Goal: Information Seeking & Learning: Find specific page/section

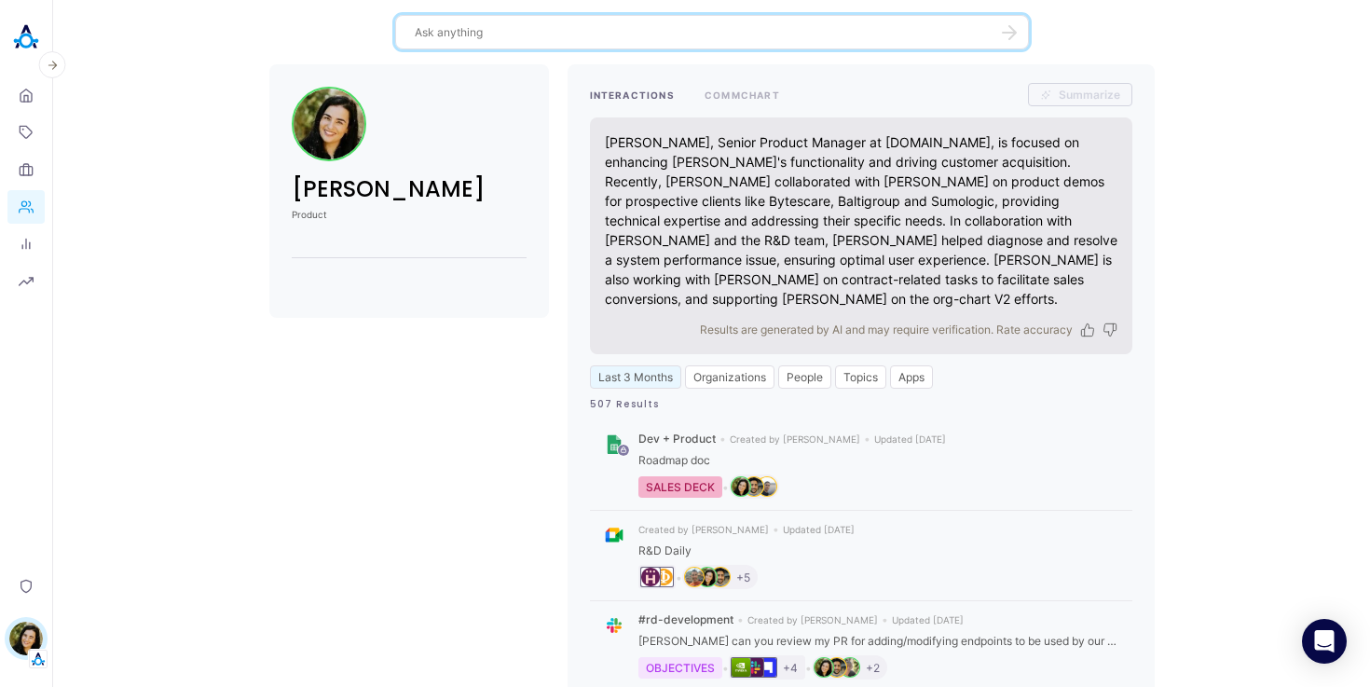
click at [29, 39] on img at bounding box center [25, 37] width 37 height 37
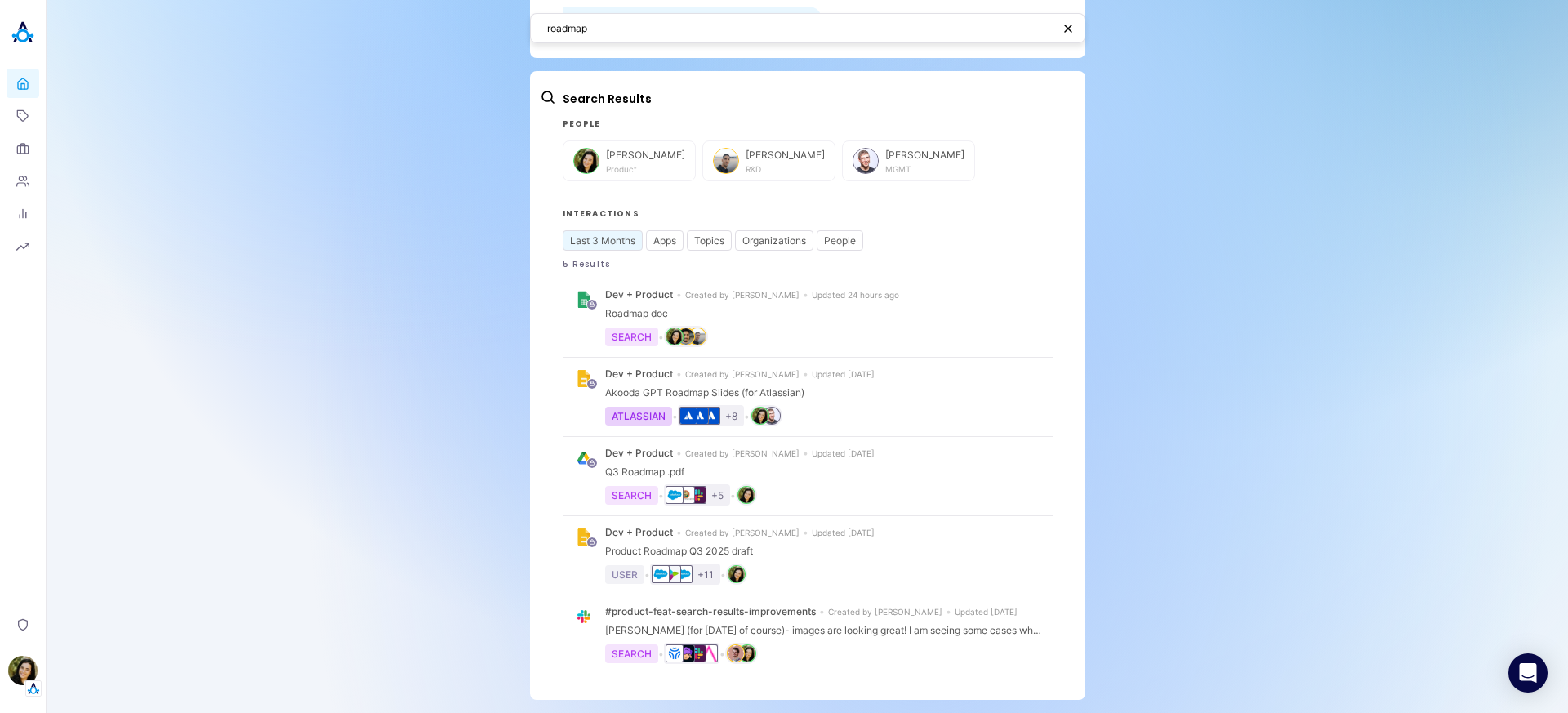
scroll to position [660, 0]
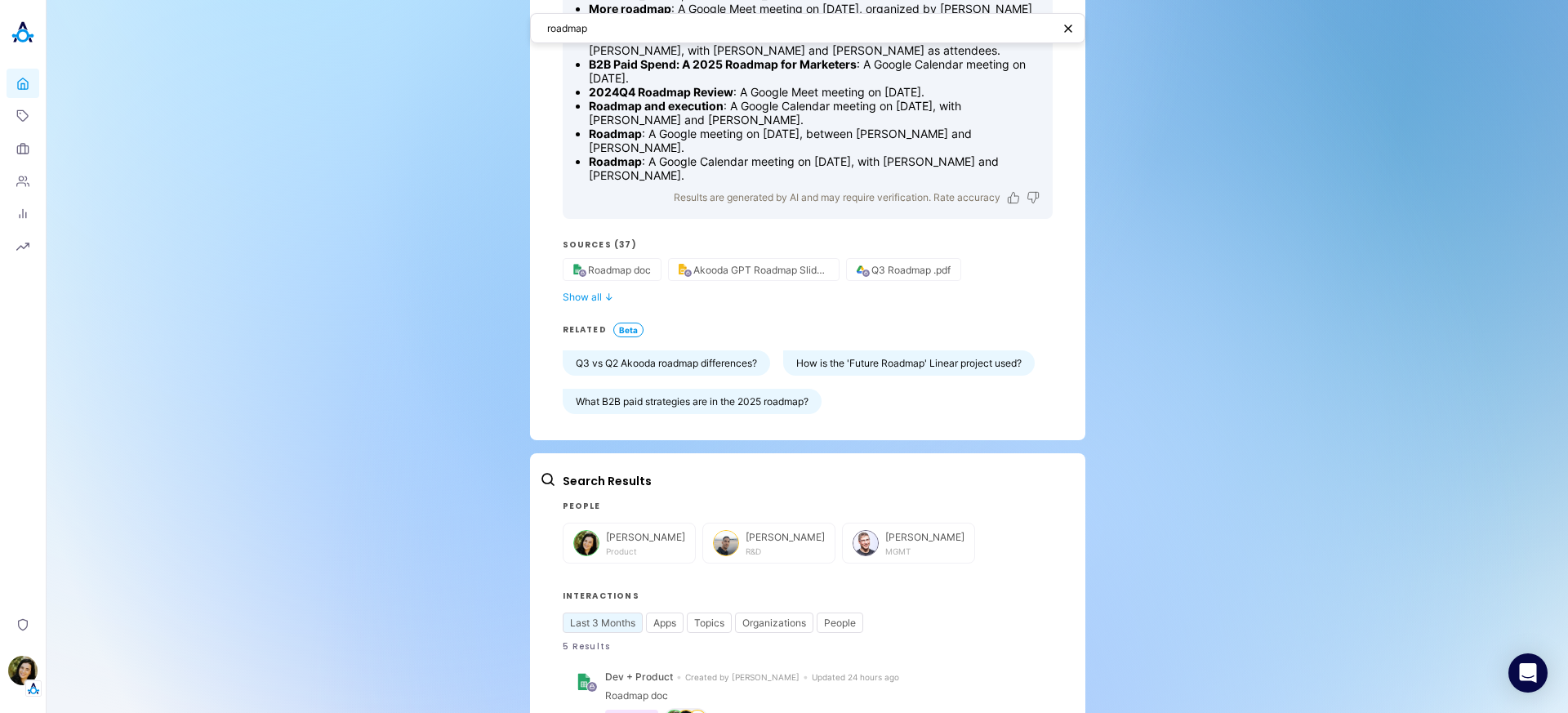
click at [571, 29] on textarea "roadmap" at bounding box center [799, 28] width 505 height 16
type textarea "ד"
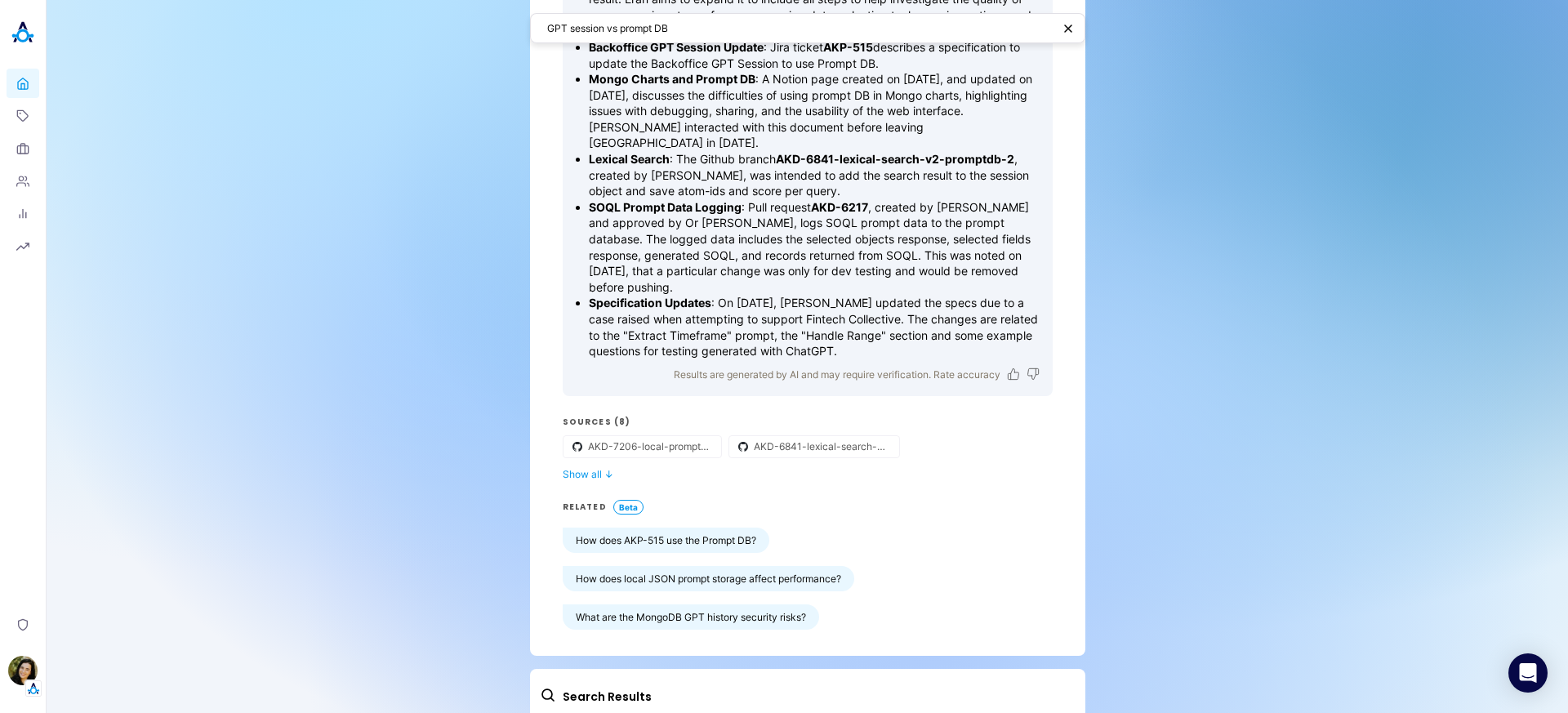
scroll to position [486, 0]
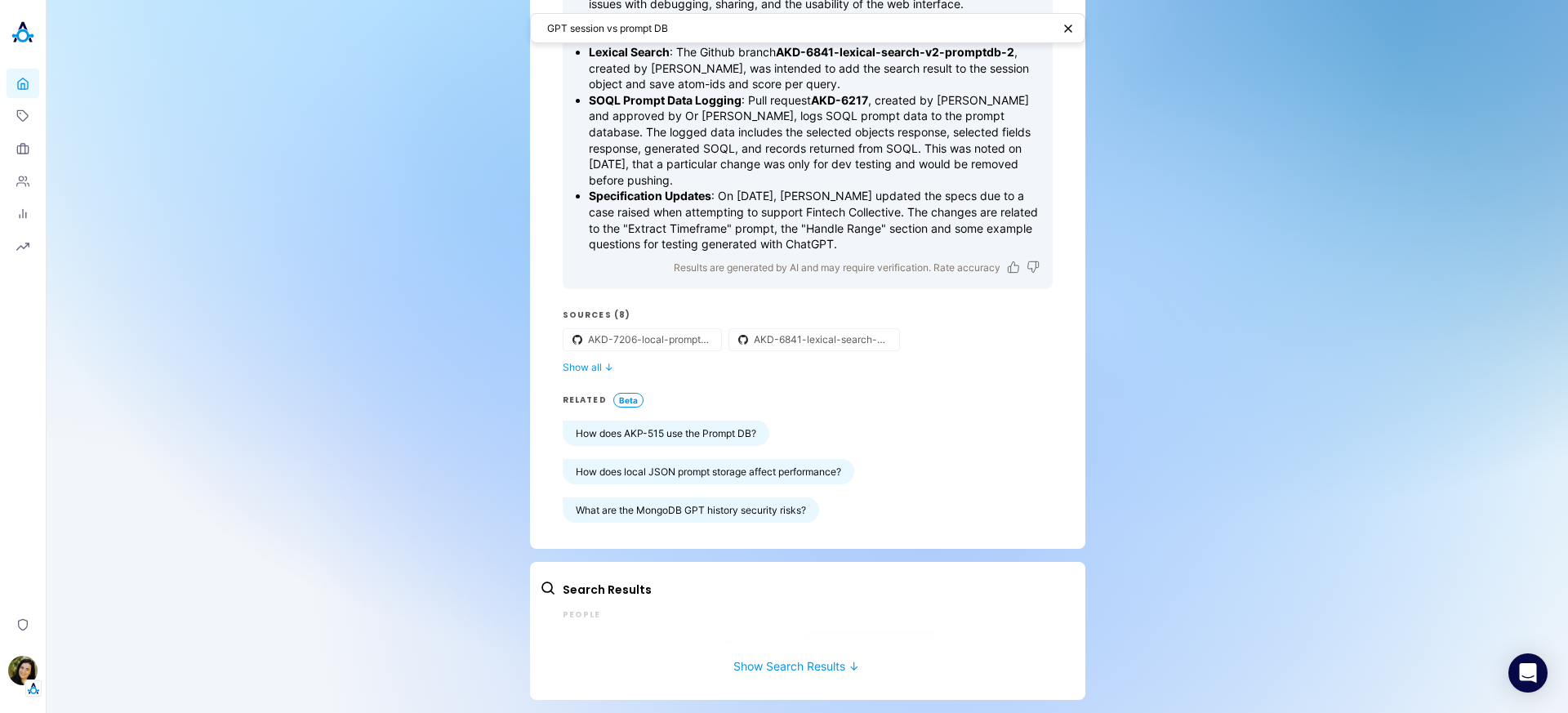
click at [775, 670] on button "Show Search Results ↓" at bounding box center [796, 658] width 513 height 30
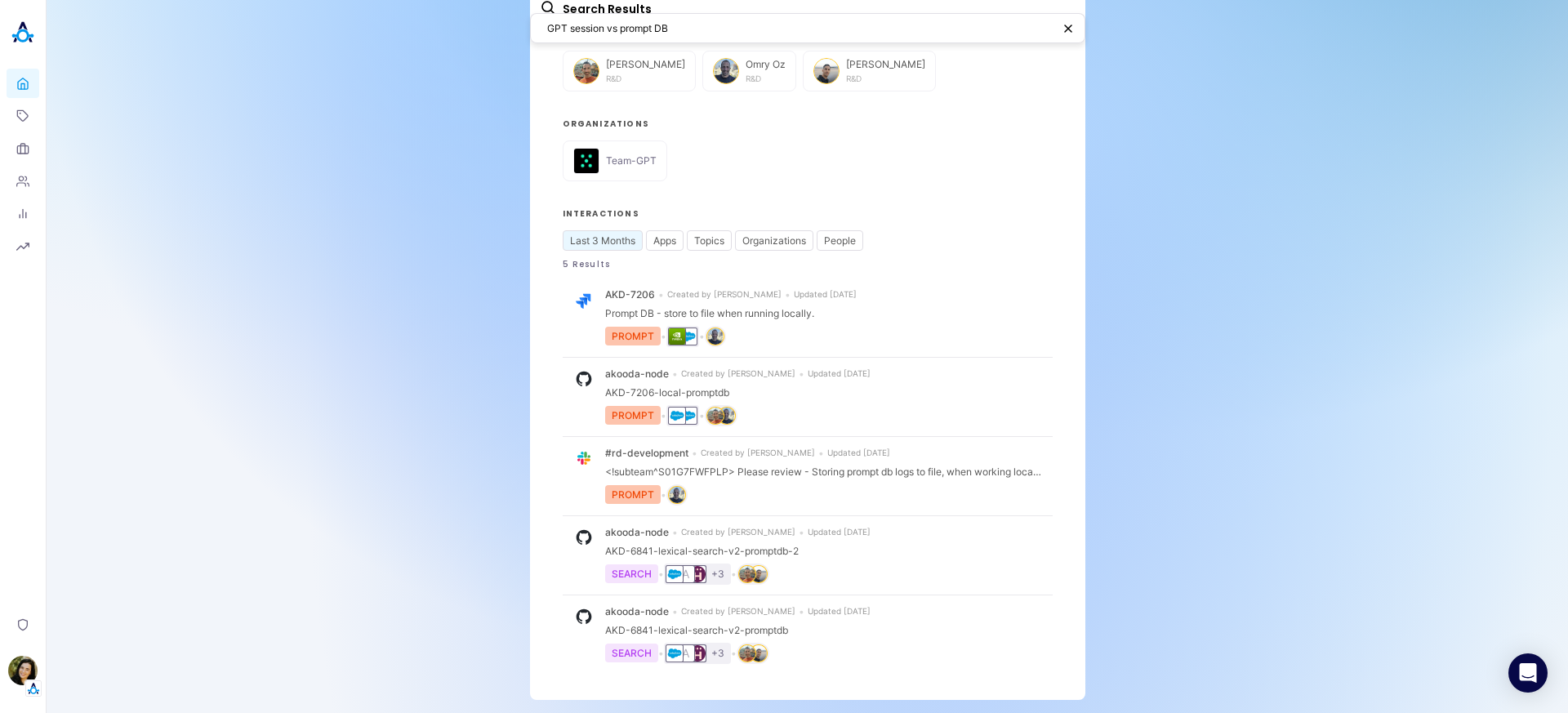
scroll to position [0, 0]
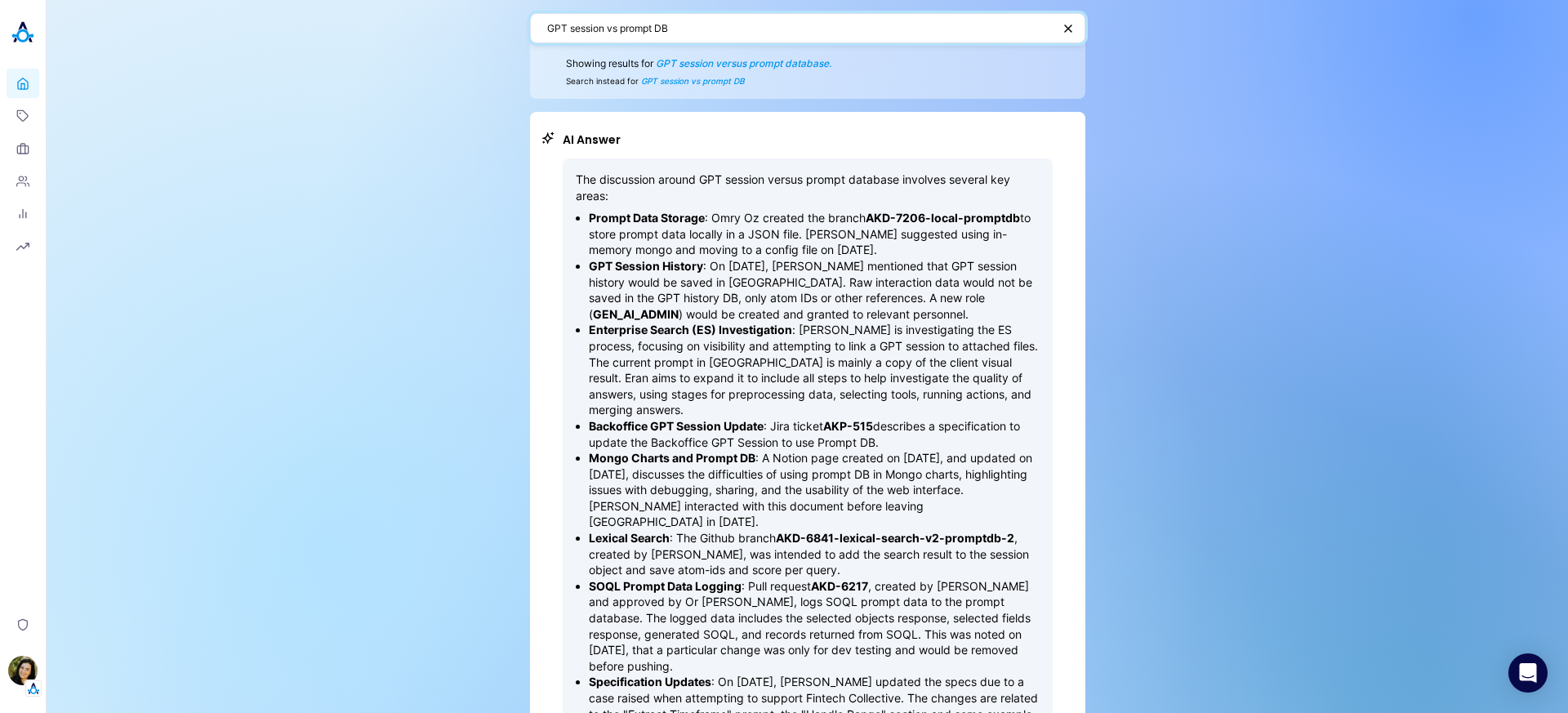
click at [547, 30] on textarea "GPT session vs prompt DB" at bounding box center [799, 28] width 505 height 16
type textarea "GPT session vs prompt DB"
